Goal: Find specific page/section: Find specific page/section

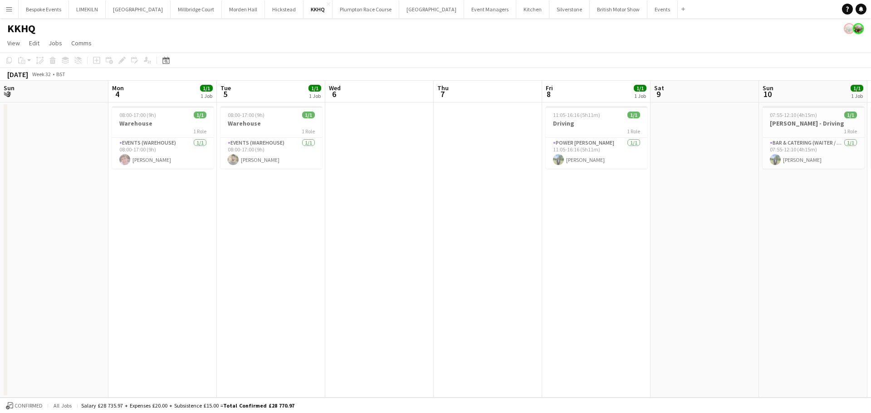
scroll to position [0, 302]
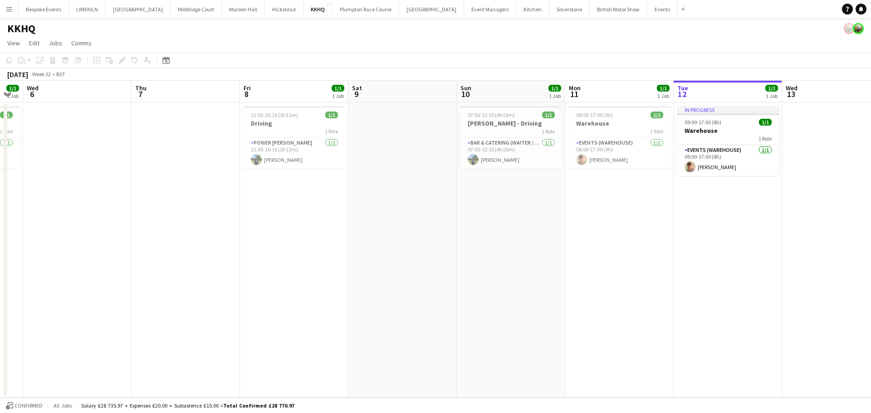
click at [8, 6] on app-icon "Menu" at bounding box center [8, 8] width 7 height 7
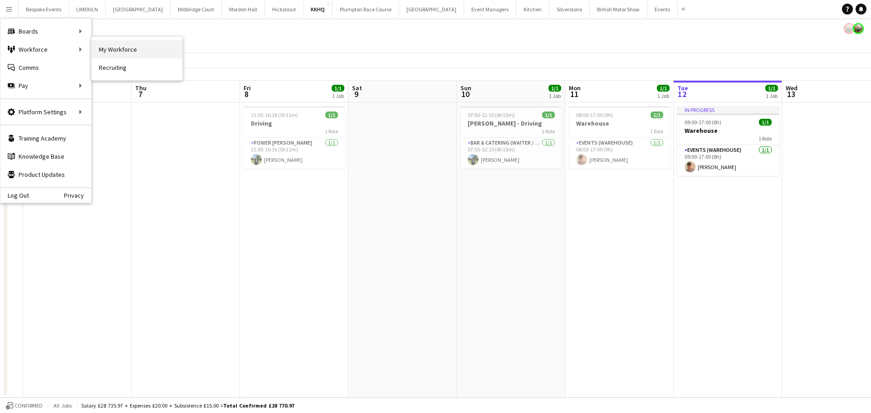
click at [121, 46] on link "My Workforce" at bounding box center [137, 49] width 91 height 18
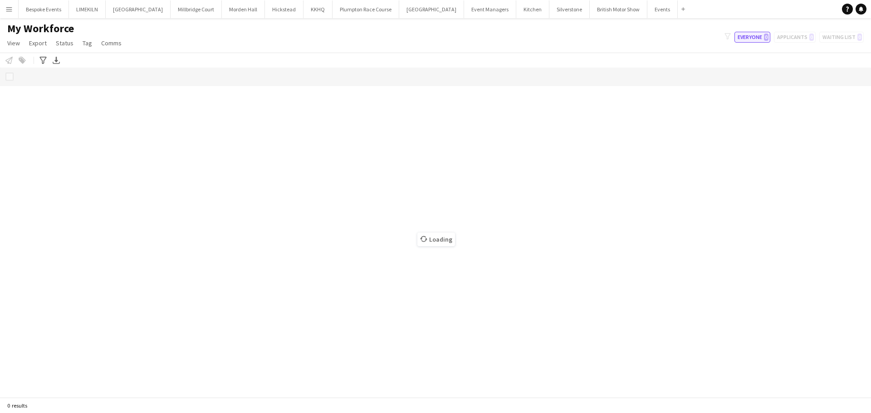
click at [754, 33] on button "Everyone 0" at bounding box center [753, 37] width 36 height 11
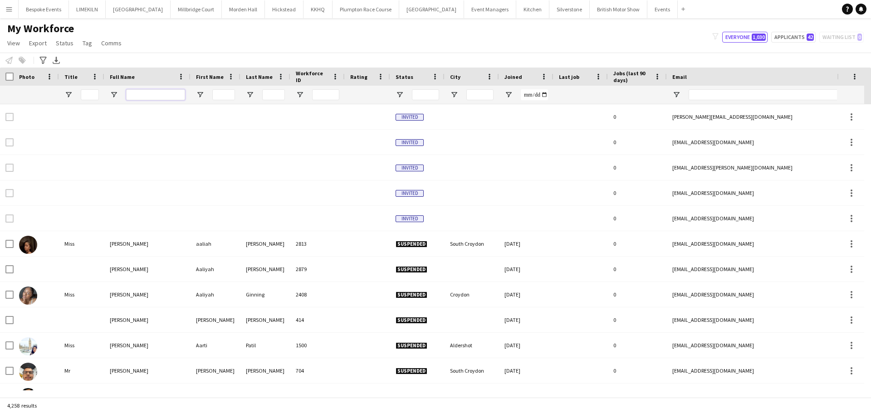
click at [158, 92] on input "Full Name Filter Input" at bounding box center [155, 94] width 59 height 11
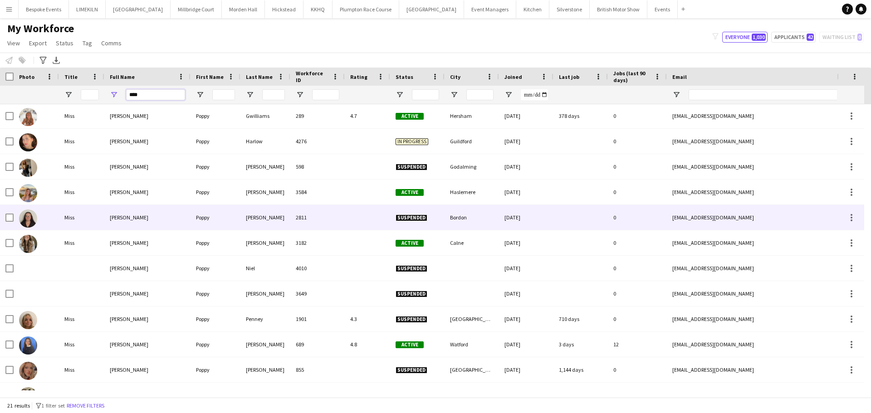
scroll to position [247, 0]
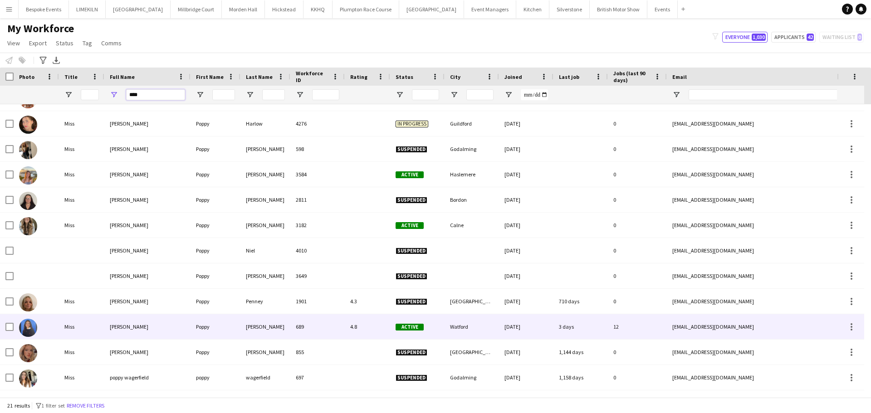
type input "****"
click at [161, 321] on div "[PERSON_NAME]" at bounding box center [147, 326] width 86 height 25
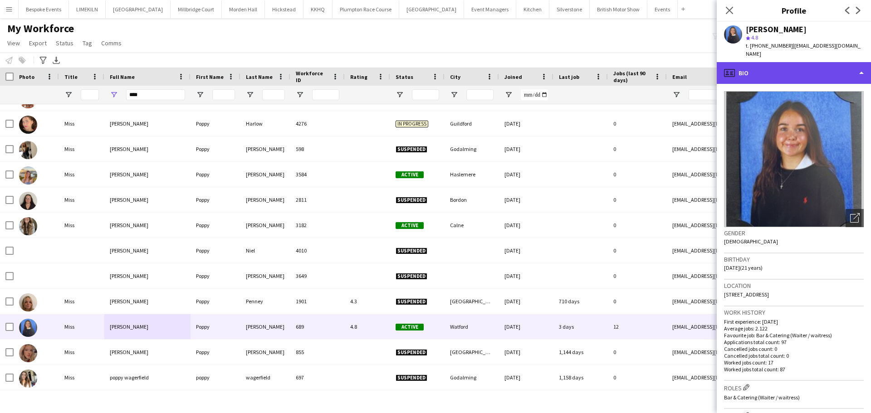
click at [790, 62] on div "profile Bio" at bounding box center [794, 73] width 154 height 22
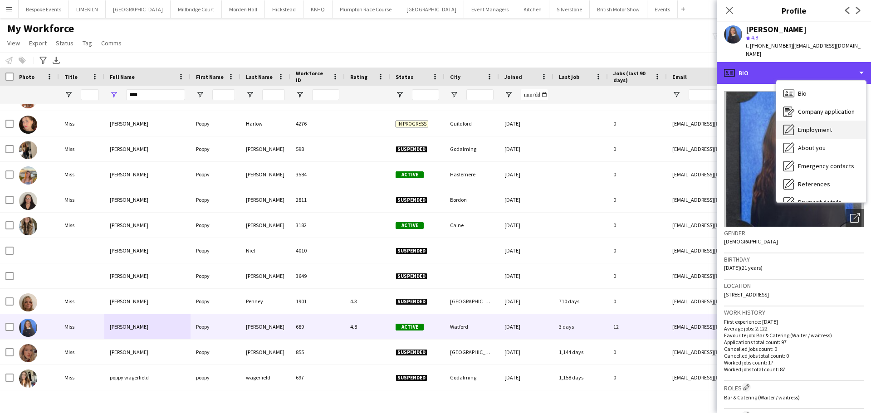
scroll to position [103, 0]
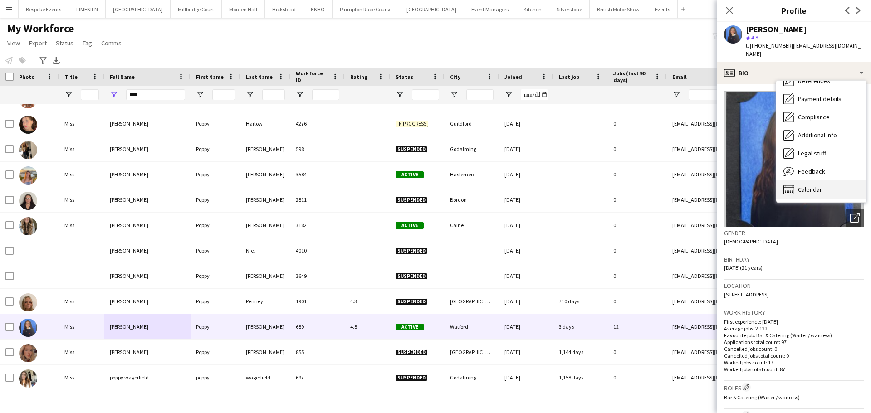
click at [817, 186] on span "Calendar" at bounding box center [810, 190] width 24 height 8
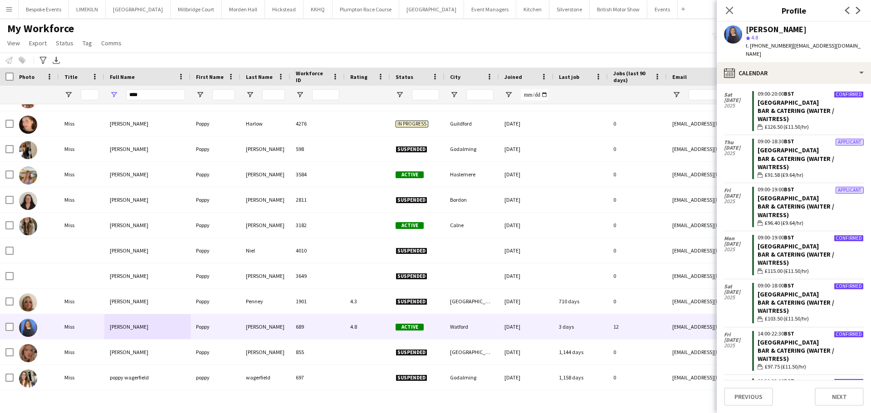
scroll to position [0, 0]
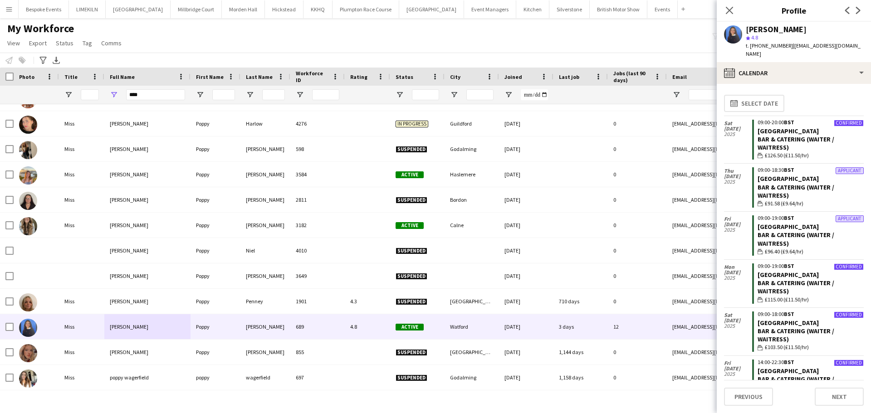
click at [628, 45] on div "My Workforce View Views Default view mena New Starter New view Update view Dele…" at bounding box center [435, 37] width 871 height 31
